Goal: Use online tool/utility: Use online tool/utility

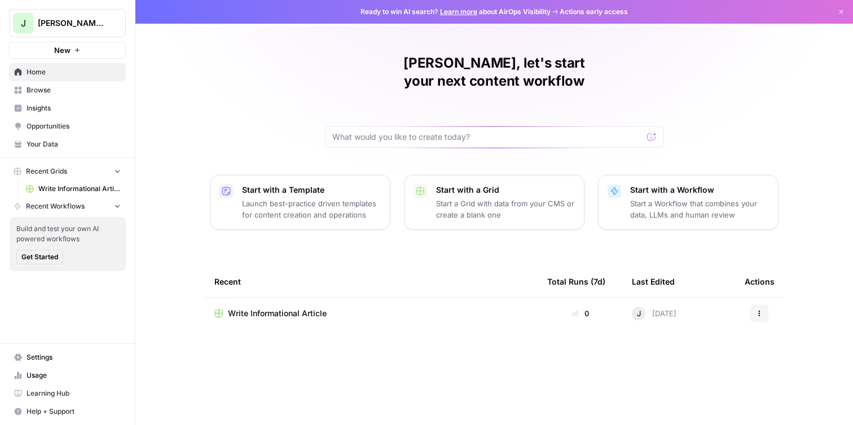
click at [84, 192] on span "Write Informational Article" at bounding box center [79, 189] width 82 height 10
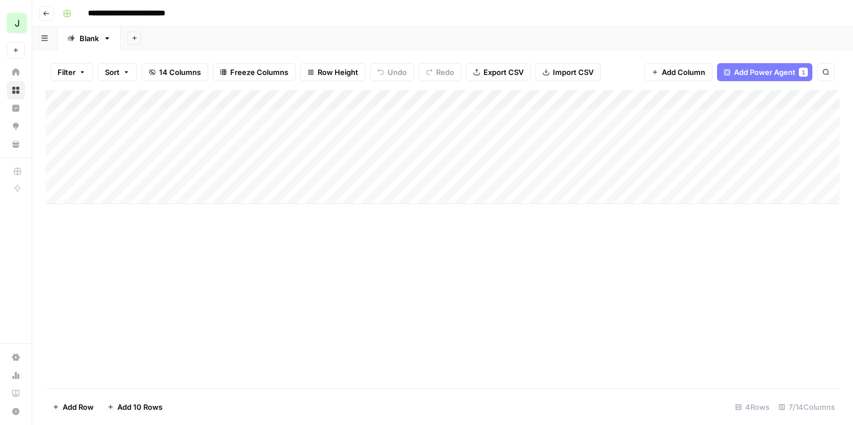
click at [162, 118] on div "Add Column" at bounding box center [442, 147] width 793 height 114
click at [169, 139] on div "Add Column" at bounding box center [442, 147] width 793 height 114
click at [174, 156] on div "Add Column" at bounding box center [442, 147] width 793 height 114
click at [209, 174] on div "Add Column" at bounding box center [442, 147] width 793 height 114
click at [191, 120] on div "Add Column" at bounding box center [442, 147] width 793 height 114
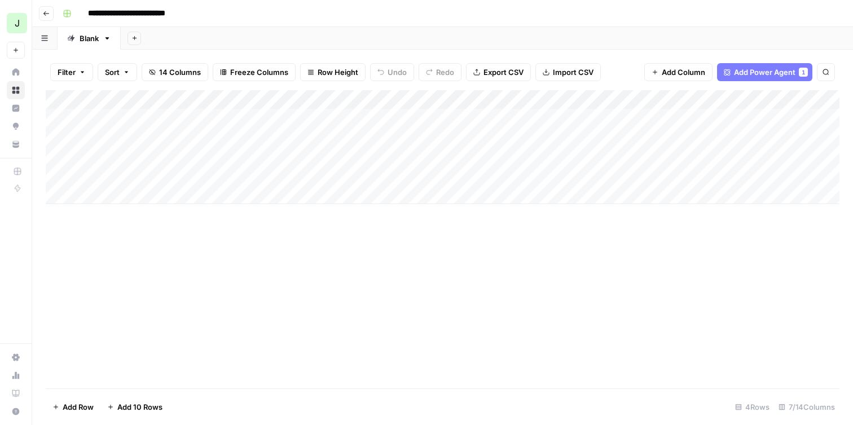
click at [183, 117] on div "Add Column" at bounding box center [442, 147] width 793 height 114
click at [183, 117] on body "**********" at bounding box center [426, 212] width 853 height 425
click at [284, 249] on div "Add Column" at bounding box center [442, 239] width 793 height 298
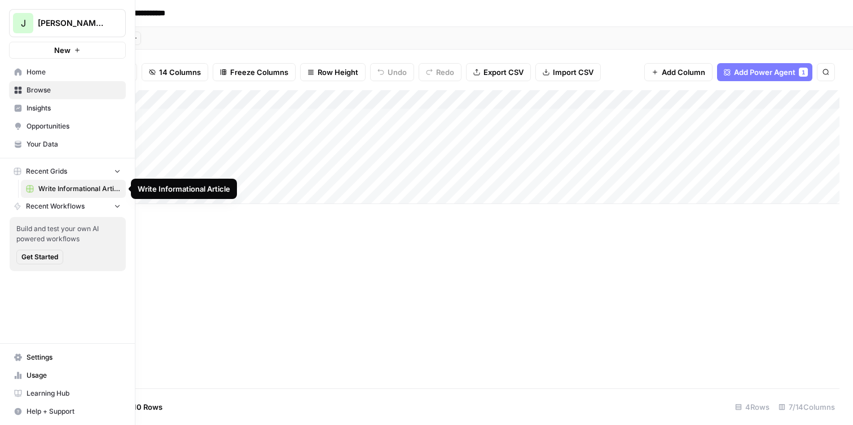
click at [58, 202] on span "Recent Workflows" at bounding box center [55, 206] width 59 height 10
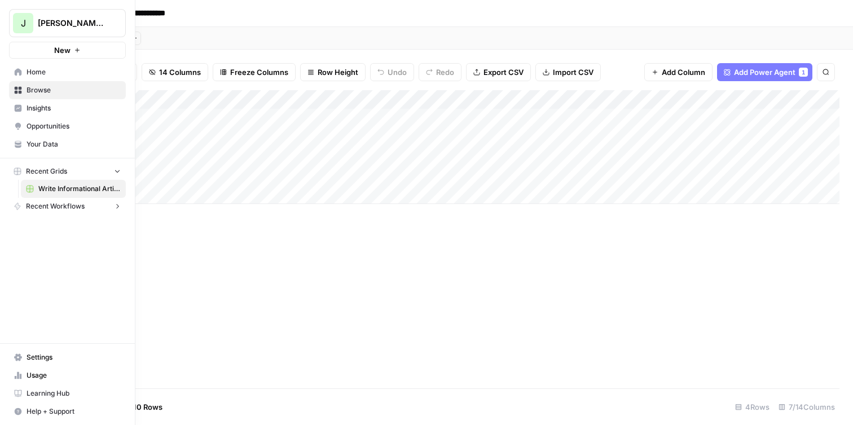
click at [58, 202] on span "Recent Workflows" at bounding box center [55, 206] width 59 height 10
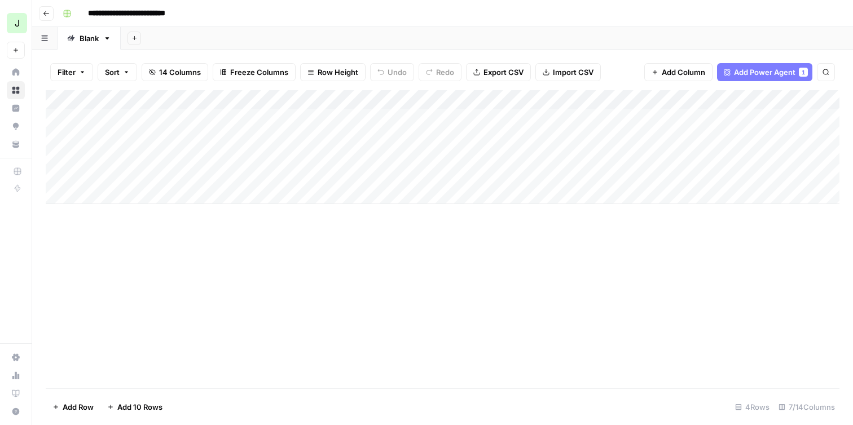
click at [256, 277] on div "Add Column" at bounding box center [442, 239] width 793 height 298
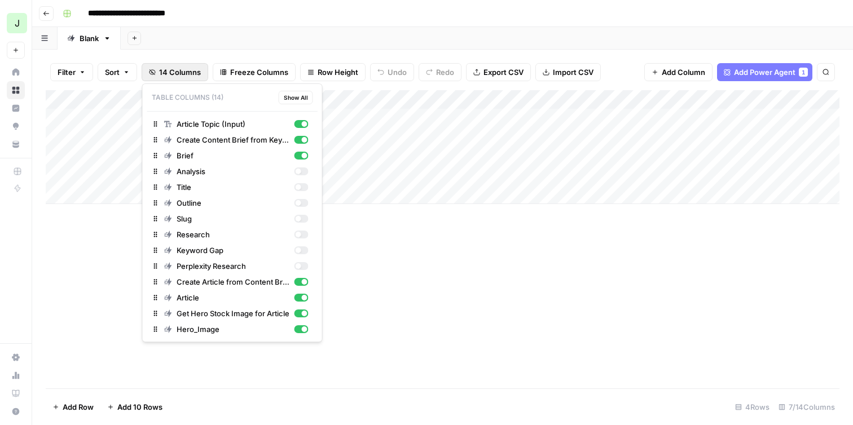
click at [186, 76] on span "14 Columns" at bounding box center [180, 72] width 42 height 11
click at [427, 281] on div "Add Column" at bounding box center [442, 239] width 793 height 298
